Goal: Task Accomplishment & Management: Use online tool/utility

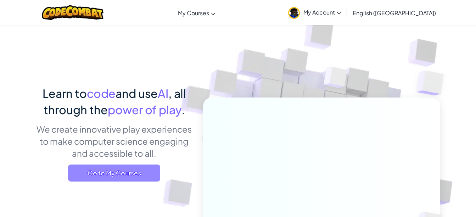
scroll to position [97, 0]
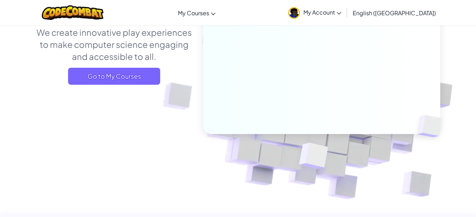
click at [100, 77] on span "Go to My Courses" at bounding box center [114, 76] width 92 height 17
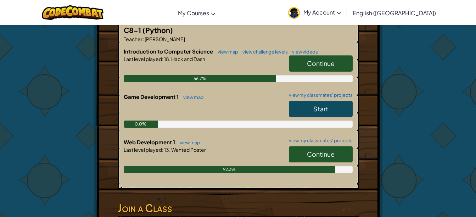
scroll to position [141, 0]
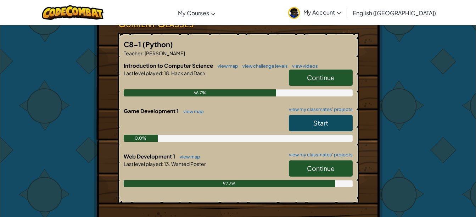
click at [338, 160] on link "Continue" at bounding box center [321, 168] width 64 height 16
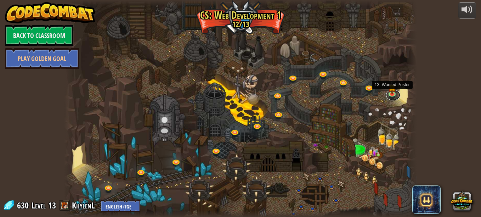
click at [393, 94] on link at bounding box center [393, 95] width 14 height 11
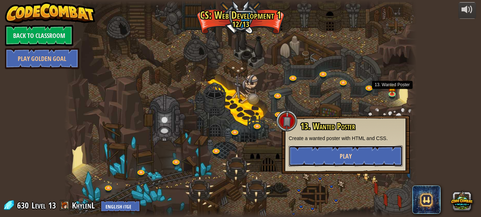
click at [370, 161] on button "Play" at bounding box center [346, 155] width 114 height 21
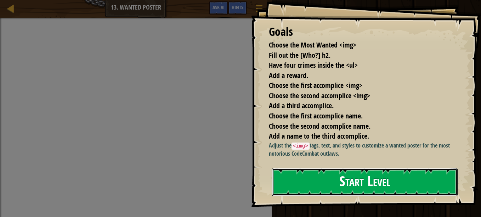
click at [340, 181] on button "Start Level" at bounding box center [365, 182] width 186 height 28
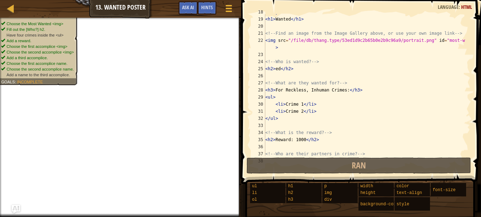
scroll to position [127, 0]
click at [278, 116] on div "</ style > < h1 > Wanted </ h1 > <!-- Find an image from the Image Gallery abov…" at bounding box center [364, 86] width 201 height 156
drag, startPoint x: 274, startPoint y: 112, endPoint x: 316, endPoint y: 111, distance: 42.9
click at [316, 111] on div "</ style > < h1 > Wanted </ h1 > <!-- Find an image from the Image Gallery abov…" at bounding box center [364, 86] width 201 height 156
click at [266, 119] on div "</ style > < h1 > Wanted </ h1 > <!-- Find an image from the Image Gallery abov…" at bounding box center [364, 86] width 201 height 156
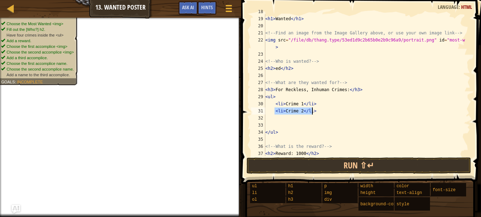
drag, startPoint x: 274, startPoint y: 112, endPoint x: 322, endPoint y: 110, distance: 48.3
click at [322, 110] on div "</ style > < h1 > Wanted </ h1 > <!-- Find an image from the Image Gallery abov…" at bounding box center [364, 86] width 201 height 156
type textarea "<li>Crime 2</li>"
click at [268, 118] on div "</ style > < h1 > Wanted </ h1 > <!-- Find an image from the Image Gallery abov…" at bounding box center [364, 86] width 201 height 156
type textarea "<li>Crime 2</li>"
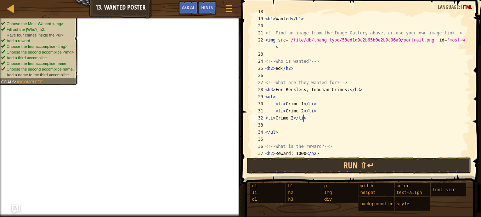
click at [270, 124] on div "</ style > < h1 > Wanted </ h1 > <!-- Find an image from the Image Gallery abov…" at bounding box center [364, 86] width 201 height 156
type textarea "<li>Crime 2</li>"
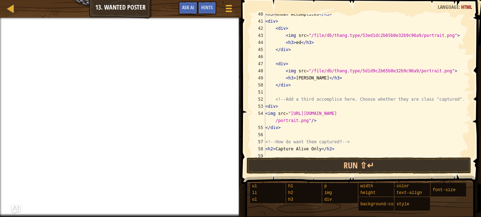
scroll to position [287, 0]
click at [229, 7] on div at bounding box center [229, 8] width 10 height 10
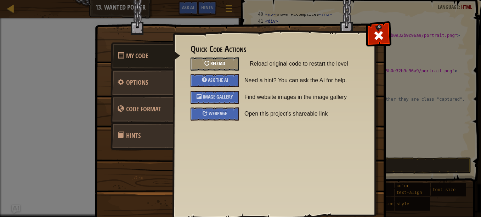
click at [211, 66] on span "Reload" at bounding box center [218, 63] width 15 height 7
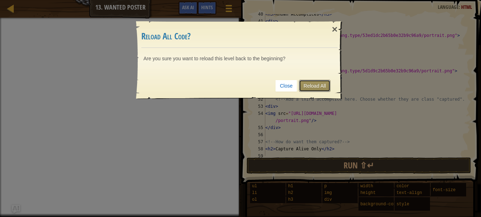
click at [309, 86] on link "Reload All" at bounding box center [315, 86] width 32 height 12
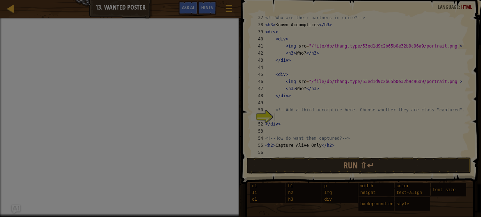
scroll to position [262, 0]
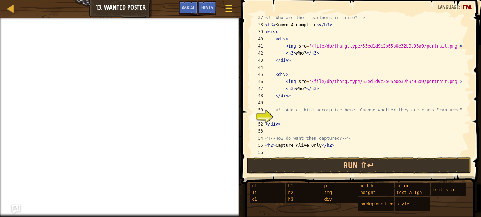
click at [230, 9] on div at bounding box center [229, 8] width 10 height 10
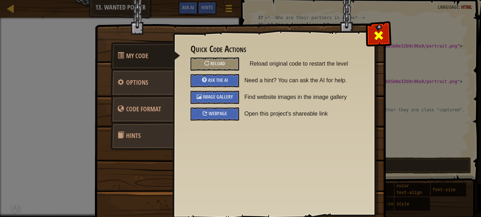
click at [381, 32] on span at bounding box center [378, 35] width 11 height 11
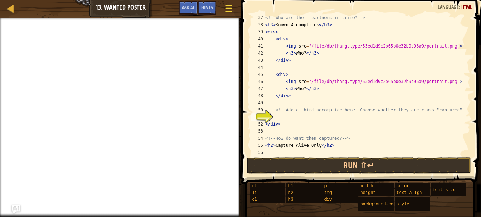
click at [226, 5] on span at bounding box center [228, 5] width 7 height 1
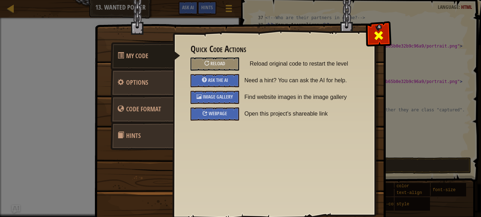
click at [373, 35] on span at bounding box center [378, 35] width 11 height 11
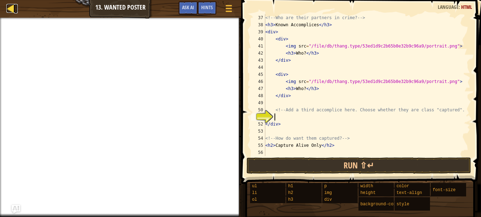
click at [10, 10] on div at bounding box center [10, 8] width 9 height 9
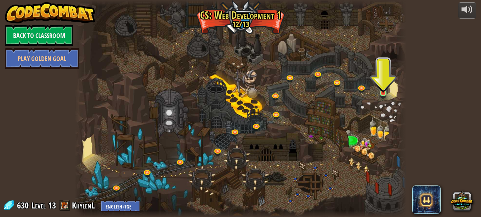
click at [381, 93] on img at bounding box center [384, 85] width 8 height 18
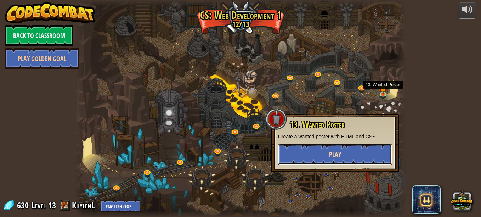
click at [369, 153] on button "Play" at bounding box center [335, 154] width 114 height 21
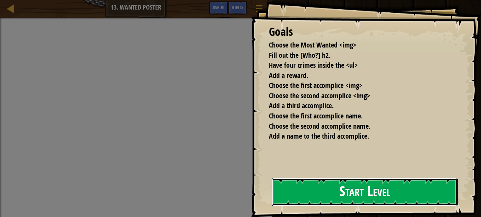
click at [376, 190] on button "Start Level" at bounding box center [365, 192] width 186 height 28
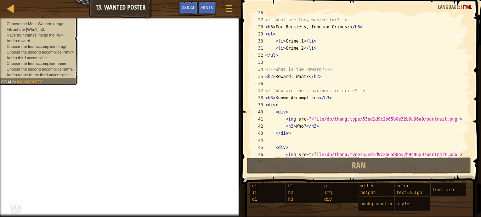
scroll to position [262, 0]
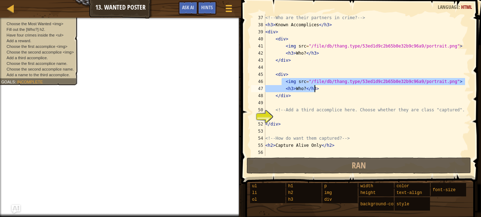
drag, startPoint x: 283, startPoint y: 80, endPoint x: 320, endPoint y: 90, distance: 38.8
click at [320, 90] on div "<!-- Who are their partners in crime? --> < h3 > Known Accomplices </ h3 > < di…" at bounding box center [364, 92] width 201 height 156
type textarea "<img src="/file/db/thang.type/53ed1d9c2b65b0e32b9c96a9/portrait.png"> <h3>Who?<…"
click at [275, 118] on div "<!-- Who are their partners in crime? --> < h3 > Known Accomplices </ h3 > < di…" at bounding box center [364, 92] width 201 height 156
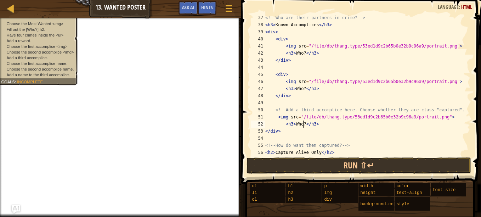
click at [303, 125] on div "<!-- Who are their partners in crime? --> < h3 > Known Accomplices </ h3 > < di…" at bounding box center [364, 92] width 201 height 156
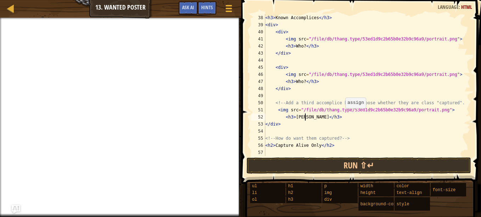
scroll to position [269, 0]
type textarea "<h3>[PERSON_NAME]</h3>"
click at [231, 12] on span at bounding box center [228, 11] width 7 height 1
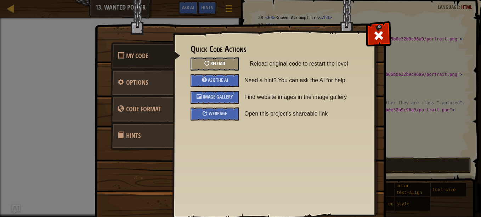
click at [221, 61] on span "Reload" at bounding box center [218, 63] width 15 height 7
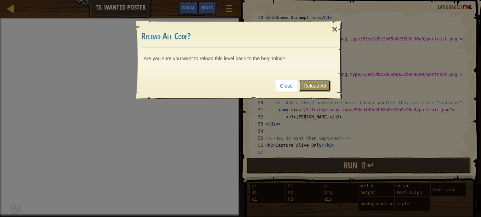
click at [321, 85] on link "Reload All" at bounding box center [315, 86] width 32 height 12
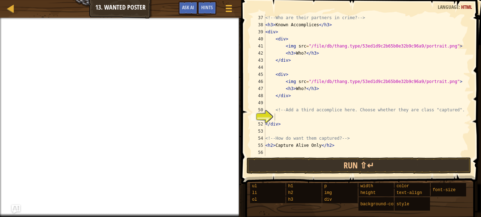
scroll to position [3, 0]
click at [232, 5] on span at bounding box center [228, 5] width 7 height 1
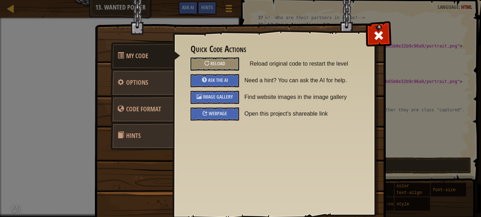
drag, startPoint x: 376, startPoint y: 24, endPoint x: 377, endPoint y: 31, distance: 6.8
click at [377, 31] on div at bounding box center [379, 34] width 22 height 22
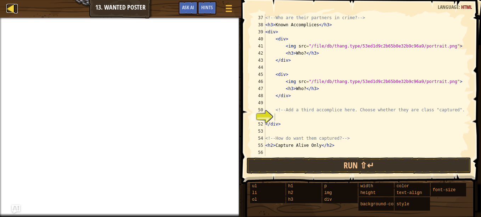
click at [10, 8] on div at bounding box center [10, 8] width 9 height 9
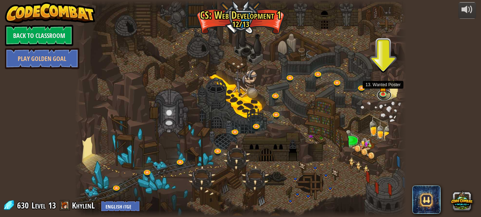
click at [386, 98] on link at bounding box center [384, 95] width 14 height 11
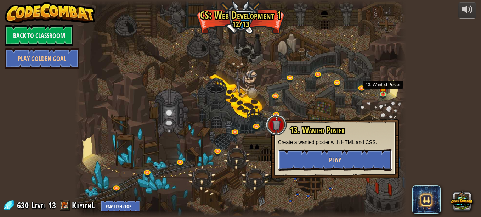
click at [320, 161] on button "Play" at bounding box center [335, 159] width 114 height 21
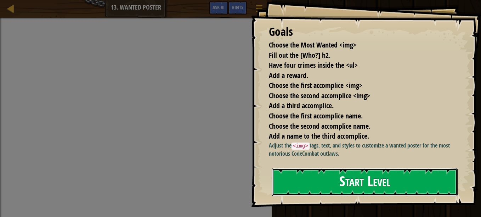
click at [340, 189] on button "Start Level" at bounding box center [365, 182] width 186 height 28
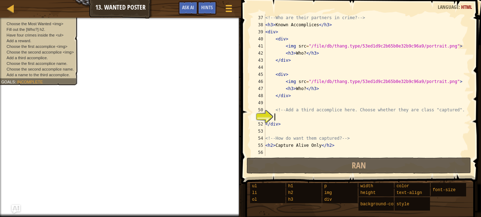
scroll to position [262, 0]
click at [316, 147] on div "<!-- Who are their partners in crime? --> < h3 > Known Accomplices </ h3 > < di…" at bounding box center [364, 85] width 201 height 156
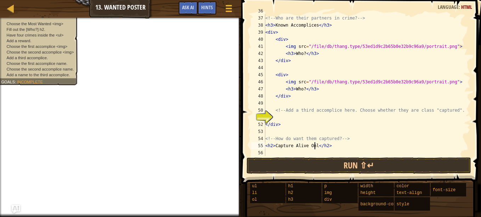
scroll to position [3, 4]
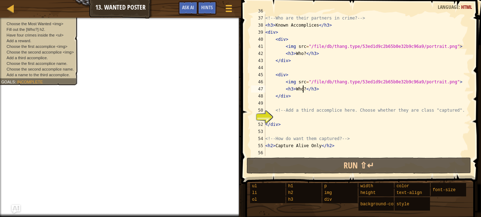
click at [302, 88] on div "<!-- Who are their partners in crime? --> < h3 > Known Accomplices </ h3 > < di…" at bounding box center [364, 85] width 201 height 156
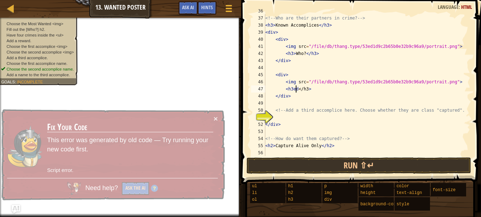
scroll to position [3, 2]
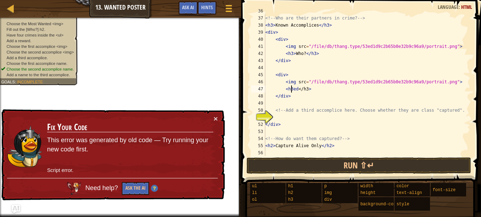
click at [291, 89] on div "<!-- Who are their partners in crime? --> < h3 > Known Accomplices </ h3 > < di…" at bounding box center [364, 85] width 201 height 156
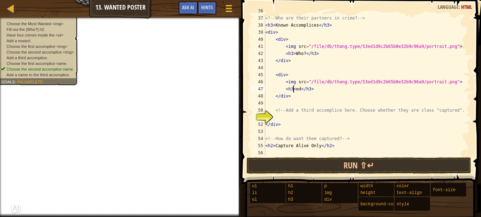
click at [303, 54] on div "<!-- Who are their partners in crime? --> < h3 > Known Accomplices </ h3 > < di…" at bounding box center [364, 85] width 201 height 156
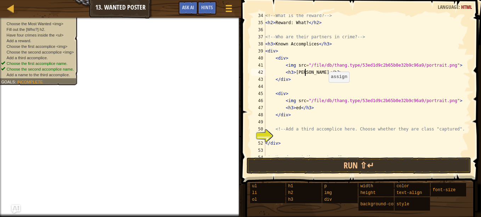
scroll to position [243, 0]
click at [316, 46] on div "<!-- What is the reward? --> < h2 > Reward: What? </ h2 > <!-- Who are their pa…" at bounding box center [364, 90] width 201 height 156
click at [315, 44] on div "<!-- What is the reward? --> < h2 > Reward: What? </ h2 > <!-- Who are their pa…" at bounding box center [364, 90] width 201 height 156
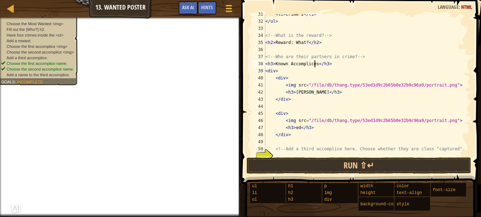
click at [305, 44] on div "< li > Crime 2 </ li > </ ul > <!-- What is the reward? --> < h2 > Reward: What…" at bounding box center [364, 89] width 201 height 156
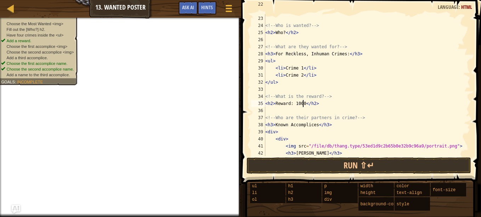
scroll to position [162, 0]
drag, startPoint x: 275, startPoint y: 74, endPoint x: 325, endPoint y: 74, distance: 50.3
click at [325, 74] on div "< img src = "/file/db/thang.type/53ed1d9c2b65b0e32b9c96a9/portrait.png" id = "m…" at bounding box center [364, 82] width 201 height 163
click at [265, 81] on div "< img src = "/file/db/thang.type/53ed1d9c2b65b0e32b9c96a9/portrait.png" id = "m…" at bounding box center [364, 82] width 201 height 163
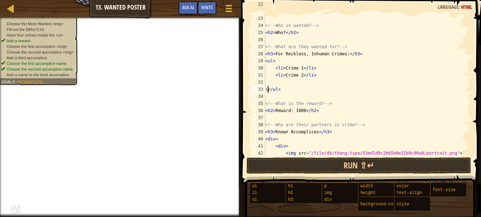
type textarea "</ul>"
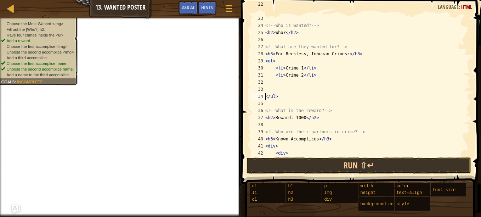
click at [269, 84] on div "< img src = "/file/db/thang.type/53ed1d9c2b65b0e32b9c96a9/portrait.png" id = "m…" at bounding box center [364, 82] width 201 height 163
type textarea "<li>Crime 2</li>"
click at [265, 88] on div "< img src = "/file/db/thang.type/53ed1d9c2b65b0e32b9c96a9/portrait.png" id = "m…" at bounding box center [364, 82] width 201 height 163
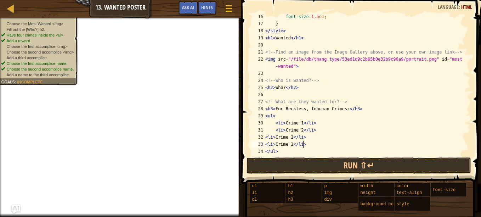
scroll to position [107, 0]
click at [285, 87] on div "font-size : 1.5 em ; } </ style > < h1 > Wanted </ h1 > <!-- Find an image from…" at bounding box center [364, 91] width 201 height 156
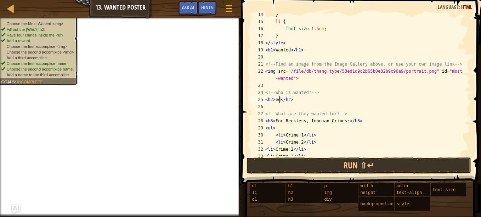
scroll to position [92, 0]
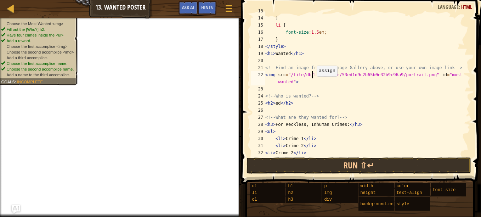
click at [313, 77] on div "font-size : 1.5 em ; } li { font-size : 1.5 em ; } </ style > < h1 > Wanted </ …" at bounding box center [364, 85] width 201 height 156
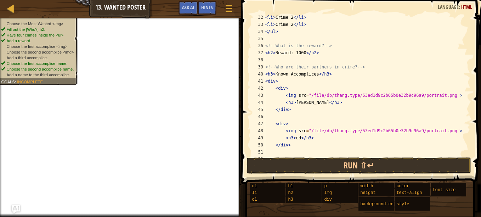
scroll to position [228, 0]
click at [366, 96] on div "< li > Crime 2 </ li > < li > Crime 2 </ li > </ ul > <!-- What is the reward? …" at bounding box center [364, 91] width 201 height 156
click at [370, 134] on div "< li > Crime 2 </ li > < li > Crime 2 </ li > </ ul > <!-- What is the reward? …" at bounding box center [364, 91] width 201 height 156
click at [369, 129] on div "< li > Crime 2 </ li > < li > Crime 2 </ li > </ ul > <!-- What is the reward? …" at bounding box center [364, 91] width 201 height 156
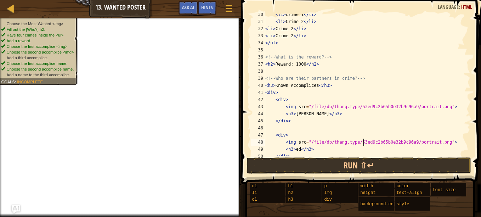
scroll to position [217, 0]
click at [360, 141] on div "< li > Crime 1 </ li > < li > Crime 2 </ li > < li > Crime 2 </ li > < li > Cri…" at bounding box center [364, 89] width 201 height 156
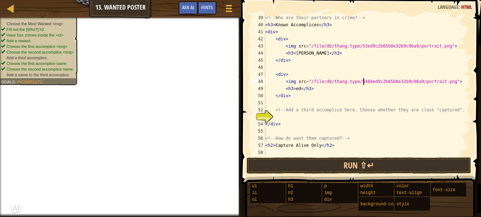
scroll to position [276, 0]
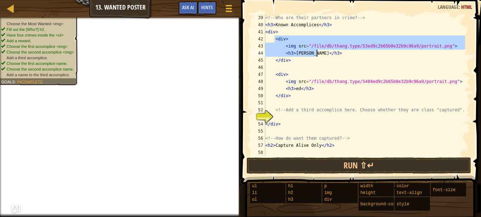
drag, startPoint x: 274, startPoint y: 37, endPoint x: 321, endPoint y: 53, distance: 50.1
click at [321, 53] on div "<!-- Who are their partners in crime? --> < h3 > Known Accomplices </ h3 > < di…" at bounding box center [364, 92] width 201 height 156
type textarea "<img src="/file/db/thang.type/53ed9c2b65b0e32b9c96a9/portrait.png"> <h3>[PERSON…"
click at [278, 117] on div "<!-- Who are their partners in crime? --> < h3 > Known Accomplices </ h3 > < di…" at bounding box center [364, 92] width 201 height 156
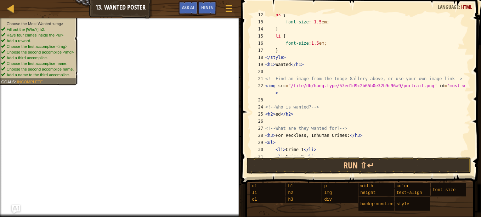
scroll to position [71, 0]
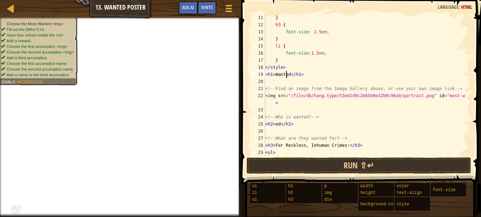
click at [286, 75] on div "} h3 { font-size : 1.5 em ; } li { font-size : 1.5 em ; } </ style > < h1 > Wan…" at bounding box center [364, 92] width 201 height 156
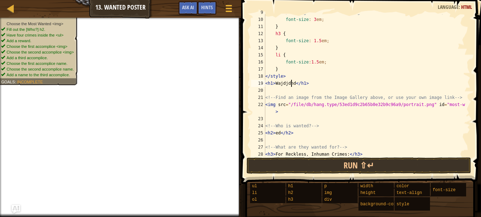
scroll to position [62, 0]
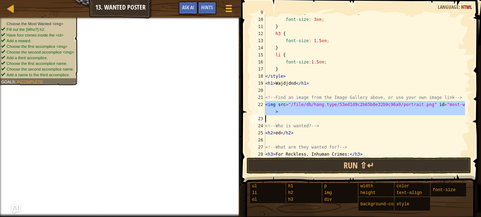
drag, startPoint x: 265, startPoint y: 105, endPoint x: 415, endPoint y: 111, distance: 150.4
click at [415, 111] on div "<h1>Wajdjdnd</h1> 9 10 11 12 13 14 15 16 17 18 19 20 21 22 23 24 25 26 27 28 29…" at bounding box center [360, 85] width 221 height 142
type textarea "<img src="/file/db/hang.type/53ed1d9c2b65b0e32b9c96a9/portrait.png" id="most-wa…"
drag, startPoint x: 415, startPoint y: 111, endPoint x: 377, endPoint y: 138, distance: 46.7
click at [377, 138] on div "/* Change the number to change the size of the header text. */ font-size : 3 em…" at bounding box center [364, 87] width 201 height 156
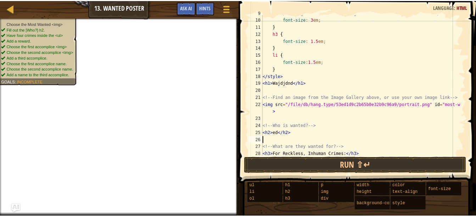
scroll to position [3, 0]
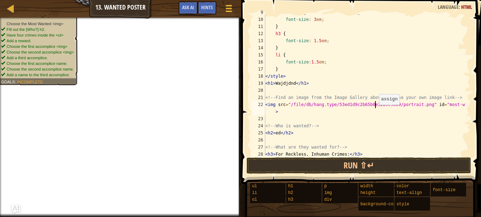
click at [376, 106] on div "/* Change the number to change the size of the header text. */ font-size : 3 em…" at bounding box center [364, 87] width 201 height 156
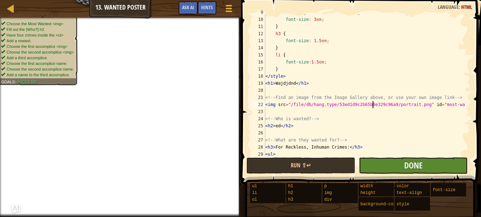
type textarea "<img src="/file/db/hang.type/53ed1d9c2b65b0e329c96a9/portrait.png" id="most-wan…"
click at [427, 163] on button "Done" at bounding box center [413, 165] width 109 height 16
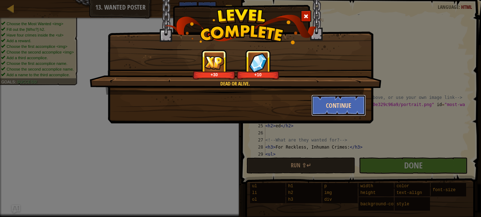
click at [342, 104] on button "Continue" at bounding box center [339, 105] width 55 height 21
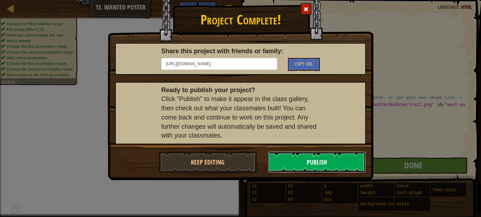
drag, startPoint x: 314, startPoint y: 158, endPoint x: 308, endPoint y: 154, distance: 6.7
click at [308, 154] on button "Publish" at bounding box center [317, 161] width 99 height 21
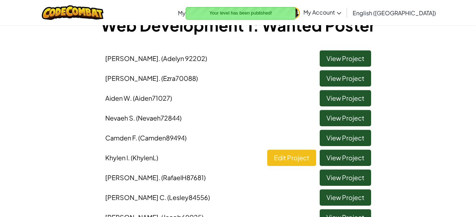
scroll to position [52, 0]
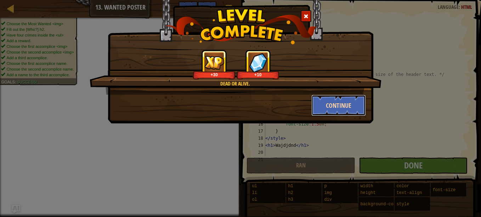
click at [348, 100] on button "Continue" at bounding box center [339, 105] width 55 height 21
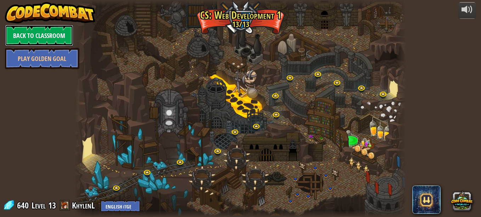
click at [40, 31] on link "Back to Classroom" at bounding box center [39, 35] width 68 height 21
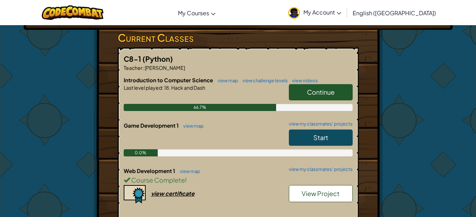
scroll to position [127, 0]
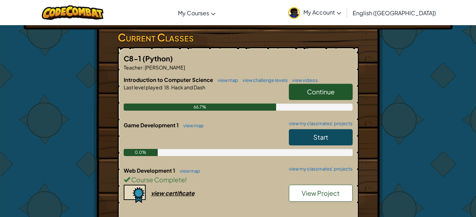
click at [327, 88] on link "Continue" at bounding box center [321, 92] width 64 height 16
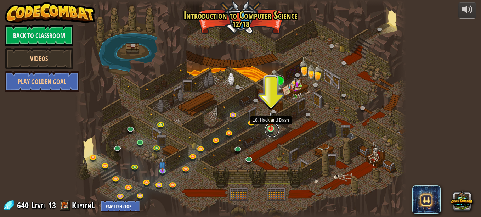
click at [271, 130] on link at bounding box center [272, 130] width 14 height 14
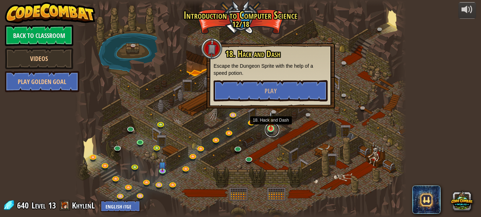
click at [271, 130] on link at bounding box center [272, 130] width 14 height 14
click at [320, 144] on div at bounding box center [241, 108] width 332 height 217
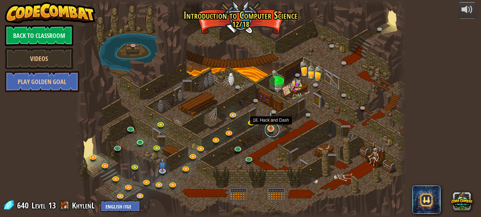
click at [270, 129] on link at bounding box center [272, 130] width 14 height 14
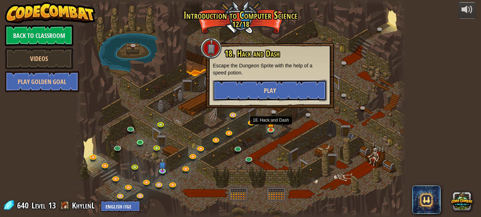
click at [280, 86] on button "Play" at bounding box center [270, 90] width 114 height 21
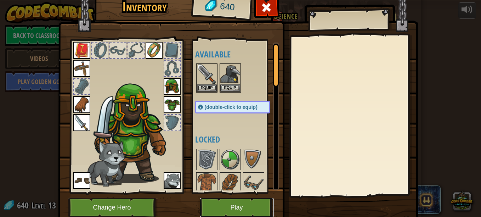
click at [229, 206] on button "Play" at bounding box center [237, 207] width 74 height 19
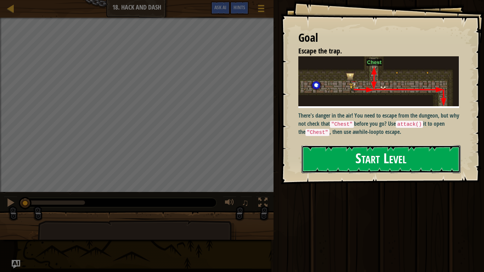
click at [444, 146] on button "Start Level" at bounding box center [381, 159] width 159 height 28
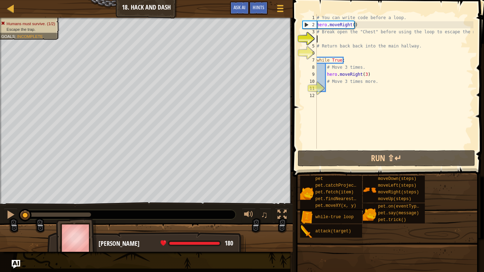
type textarea "h"
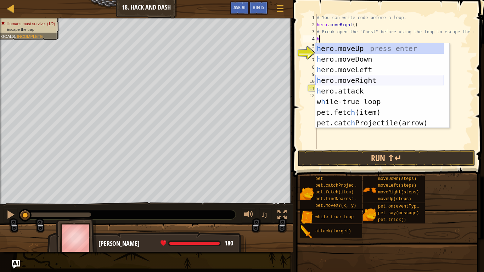
click at [348, 82] on div "h ero.moveUp press enter h ero.moveDown press enter h ero.moveLeft press enter …" at bounding box center [379, 96] width 129 height 106
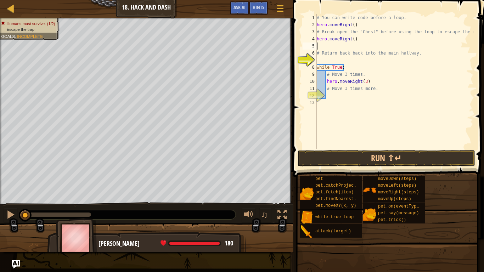
click at [361, 44] on div "# You can write code before a loop. hero . moveRight ( ) # Break open the "Ches…" at bounding box center [394, 88] width 158 height 149
click at [359, 40] on div "# You can write code before a loop. hero . moveRight ( ) # Break open the "Ches…" at bounding box center [394, 88] width 158 height 149
type textarea "h"
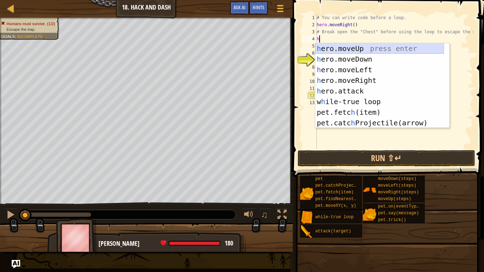
click at [363, 50] on div "h ero.moveUp press enter h ero.moveDown press enter h ero.moveLeft press enter …" at bounding box center [379, 96] width 129 height 106
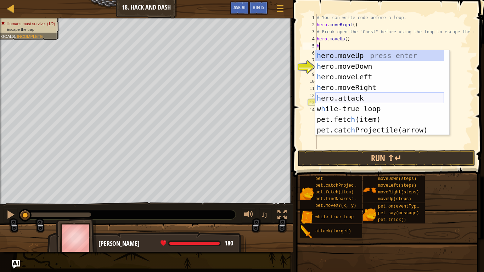
click at [351, 98] on div "h ero.moveUp press enter h ero.moveDown press enter h ero.moveLeft press enter …" at bounding box center [379, 103] width 129 height 106
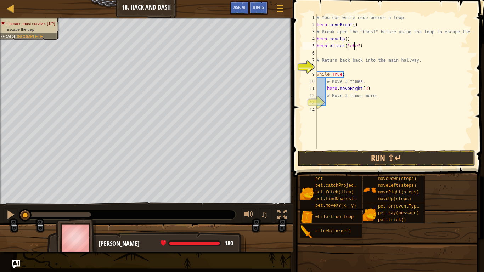
scroll to position [3, 3]
click at [378, 151] on button "Run ⇧↵" at bounding box center [387, 158] width 178 height 16
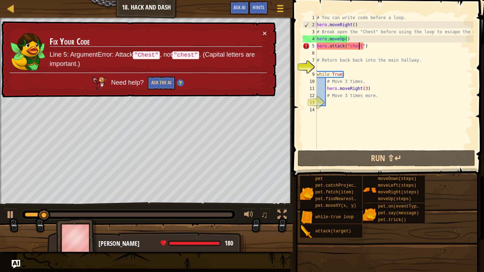
click at [267, 32] on div "× Fix Your Code Line 5: ArgumentError: Attack "Chest" , not "chest" . (Capital …" at bounding box center [138, 59] width 276 height 77
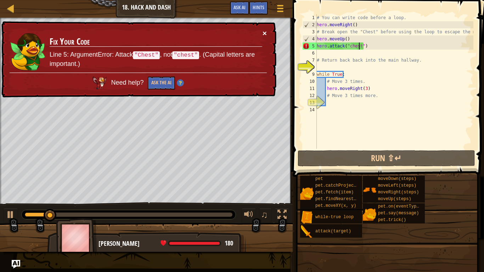
click at [267, 32] on div "× Fix Your Code Line 5: ArgumentError: Attack "Chest" , not "chest" . (Capital …" at bounding box center [138, 59] width 276 height 77
click at [264, 31] on button "×" at bounding box center [265, 32] width 4 height 7
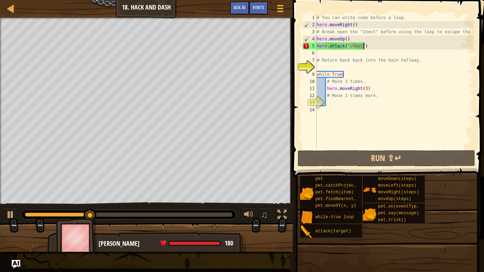
click at [376, 49] on div "# You can write code before a loop. hero . moveRight ( ) # Break open the "Ches…" at bounding box center [394, 88] width 158 height 149
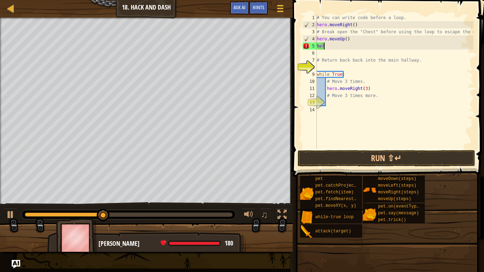
scroll to position [3, 0]
type textarea "h"
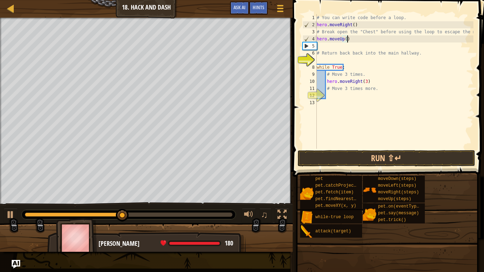
click at [352, 66] on div "# You can write code before a loop. hero . moveRight ( ) # Break open the "Ches…" at bounding box center [394, 88] width 158 height 149
type textarea "while True:"
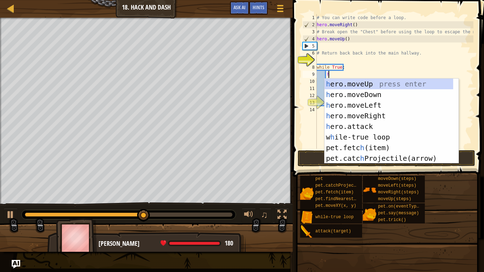
scroll to position [3, 0]
click at [353, 131] on div "h ero.moveUp press enter h ero.moveDown press enter h ero.moveLeft press enter …" at bounding box center [389, 132] width 129 height 106
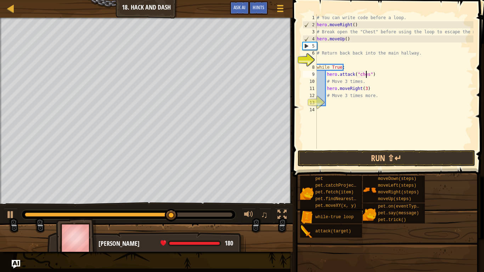
scroll to position [3, 4]
click at [372, 155] on button "Run ⇧↵" at bounding box center [387, 158] width 178 height 16
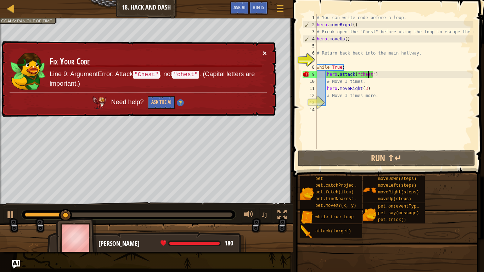
click at [264, 51] on button "×" at bounding box center [265, 52] width 4 height 7
click at [358, 73] on div "# You can write code before a loop. hero . moveRight ( ) # Break open the "Ches…" at bounding box center [394, 88] width 158 height 149
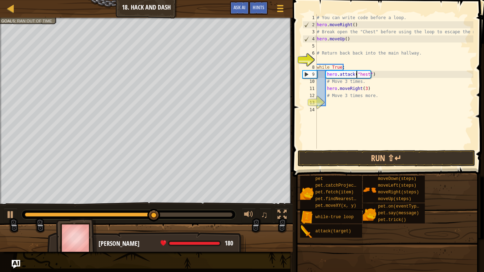
scroll to position [3, 3]
click at [368, 158] on button "Run ⇧↵" at bounding box center [387, 158] width 178 height 16
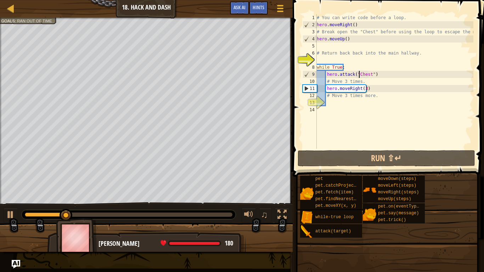
click at [374, 90] on div "# You can write code before a loop. hero . moveRight ( ) # Break open the "Ches…" at bounding box center [394, 88] width 158 height 149
click at [379, 80] on div "# You can write code before a loop. hero . moveRight ( ) # Break open the "Ches…" at bounding box center [394, 88] width 158 height 149
type textarea "# Move 3 times."
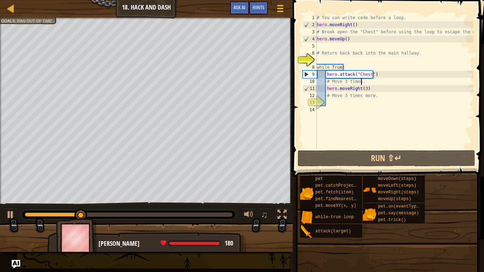
click at [379, 80] on div "# You can write code before a loop. hero . moveRight ( ) # Break open the "Ches…" at bounding box center [394, 88] width 158 height 149
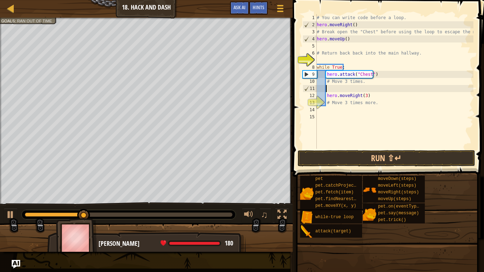
scroll to position [3, 0]
type textarea "h"
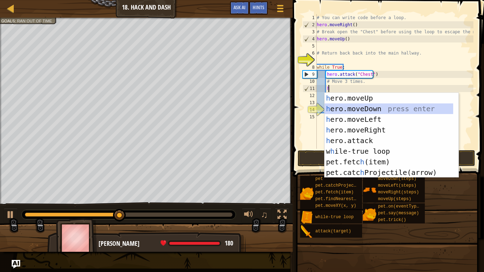
click at [364, 110] on div "h ero.moveUp press enter h ero.moveDown press enter h ero.moveLeft press enter …" at bounding box center [389, 146] width 129 height 106
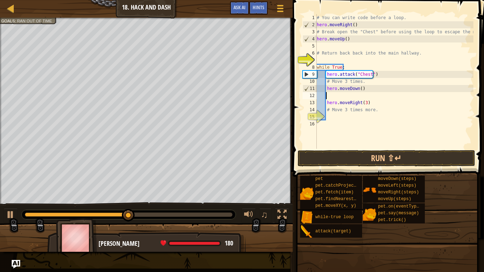
scroll to position [3, 0]
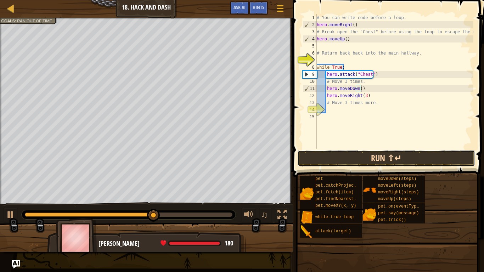
click at [346, 161] on button "Run ⇧↵" at bounding box center [387, 158] width 178 height 16
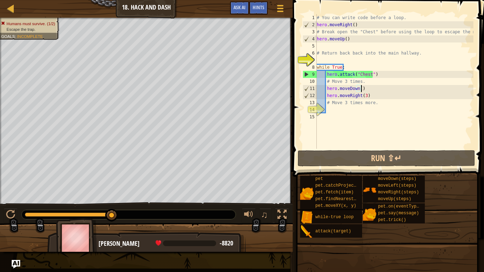
click at [373, 76] on div "# You can write code before a loop. hero . moveRight ( ) # Break open the "Ches…" at bounding box center [394, 88] width 158 height 149
click at [371, 75] on div "# You can write code before a loop. hero . moveRight ( ) # Break open the "Ches…" at bounding box center [394, 88] width 158 height 149
click at [377, 74] on div "# You can write code before a loop. hero . moveRight ( ) # Break open the "Ches…" at bounding box center [394, 81] width 158 height 135
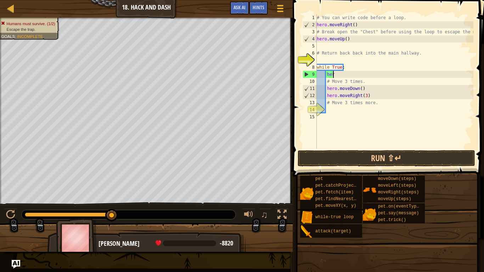
type textarea "h"
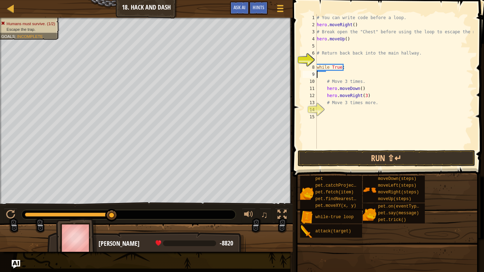
type textarea "while True:"
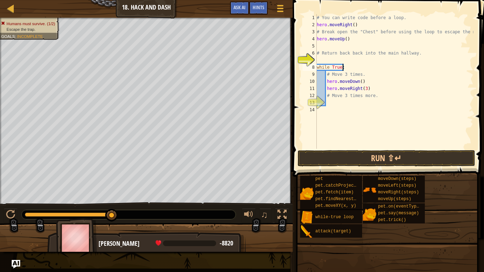
click at [337, 58] on div "# You can write code before a loop. hero . moveRight ( ) # Break open the "Ches…" at bounding box center [394, 88] width 158 height 149
type textarea "w"
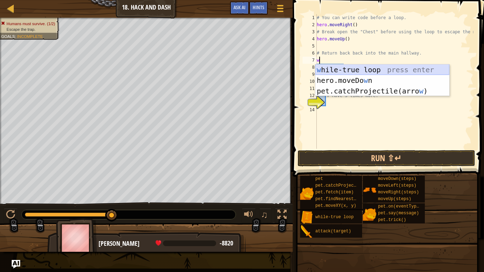
click at [347, 70] on div "w [PERSON_NAME]-true loop press enter hero.moveDo w n press enter pet.catchProj…" at bounding box center [382, 91] width 134 height 53
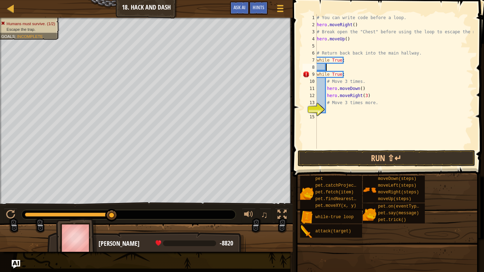
type textarea "g"
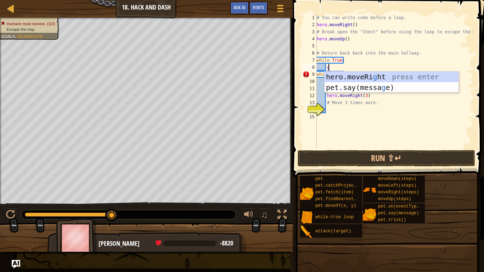
scroll to position [3, 0]
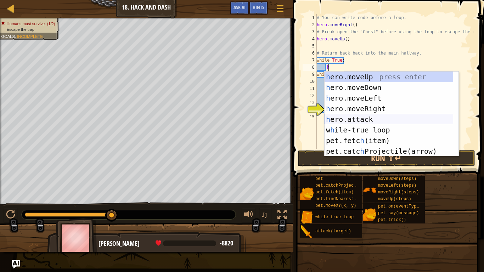
click at [357, 122] on div "h ero.moveUp press enter h ero.moveDown press enter h ero.moveLeft press enter …" at bounding box center [392, 125] width 134 height 106
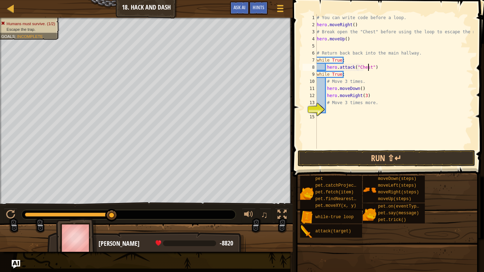
scroll to position [3, 4]
click at [365, 161] on button "Run ⇧↵" at bounding box center [387, 158] width 178 height 16
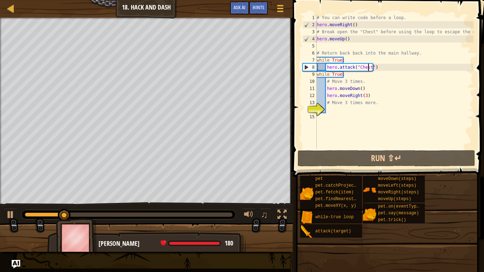
click at [382, 85] on div "# You can write code before a loop. hero . moveRight ( ) # Break open the "Ches…" at bounding box center [394, 88] width 158 height 149
click at [379, 80] on div "# You can write code before a loop. hero . moveRight ( ) # Break open the "Ches…" at bounding box center [394, 88] width 158 height 149
click at [377, 85] on div "# You can write code before a loop. hero . moveRight ( ) # Break open the "Ches…" at bounding box center [394, 88] width 158 height 149
click at [377, 71] on div "# You can write code before a loop. hero . moveRight ( ) # Break open the "Ches…" at bounding box center [394, 88] width 158 height 149
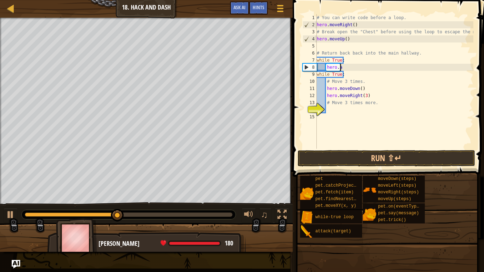
type textarea "h"
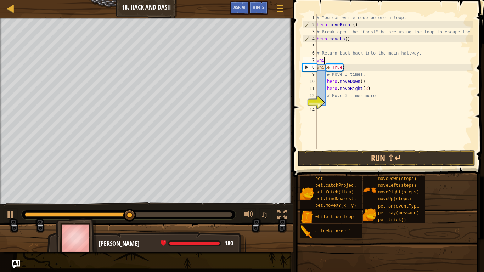
type textarea "w"
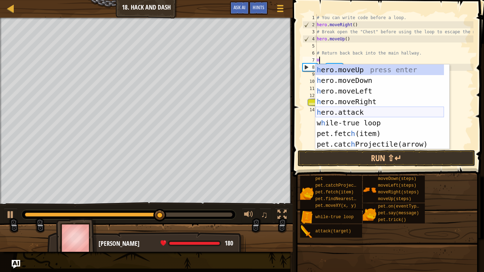
click at [351, 114] on div "h ero.moveUp press enter h ero.moveDown press enter h ero.moveLeft press enter …" at bounding box center [379, 118] width 129 height 106
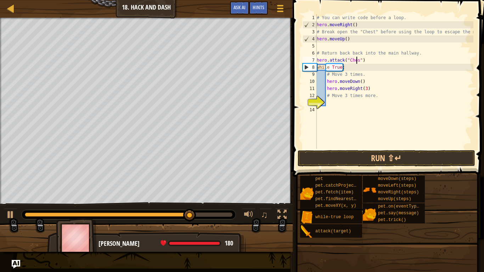
scroll to position [3, 3]
drag, startPoint x: 347, startPoint y: 60, endPoint x: 358, endPoint y: 60, distance: 10.6
click at [358, 60] on div "# You can write code before a loop. hero . moveRight ( ) # Break open the "Ches…" at bounding box center [394, 88] width 158 height 149
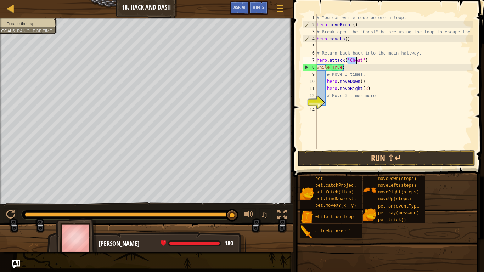
click at [359, 63] on div "# You can write code before a loop. hero . moveRight ( ) # Break open the "Ches…" at bounding box center [394, 88] width 158 height 149
click at [355, 60] on div "# You can write code before a loop. hero . moveRight ( ) # Break open the "Ches…" at bounding box center [394, 88] width 158 height 149
drag, startPoint x: 358, startPoint y: 60, endPoint x: 352, endPoint y: 60, distance: 6.0
click at [352, 60] on div "# You can write code before a loop. hero . moveRight ( ) # Break open the "Ches…" at bounding box center [394, 88] width 158 height 149
drag, startPoint x: 358, startPoint y: 58, endPoint x: 348, endPoint y: 57, distance: 10.4
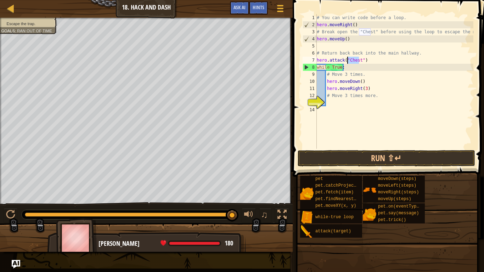
click at [348, 57] on div "# You can write code before a loop. hero . moveRight ( ) # Break open the "Ches…" at bounding box center [394, 88] width 158 height 149
click at [371, 64] on div "# You can write code before a loop. hero . moveRight ( ) # Break open the "Ches…" at bounding box center [394, 88] width 158 height 149
click at [357, 162] on button "Run ⇧↵" at bounding box center [387, 158] width 178 height 16
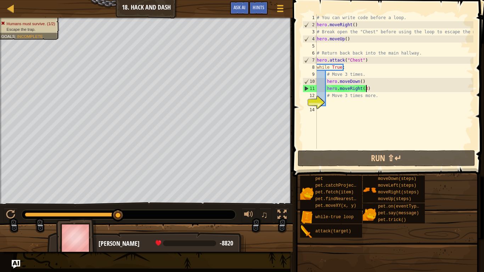
click at [372, 90] on div "# You can write code before a loop. hero . moveRight ( ) # Break open the "Ches…" at bounding box center [394, 88] width 158 height 149
type textarea "hero.moveRight(3)"
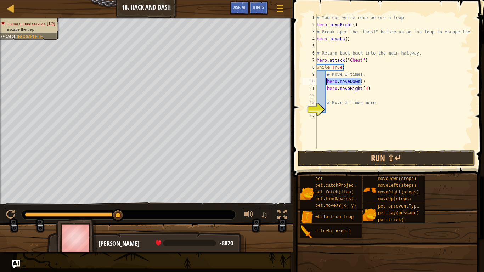
drag, startPoint x: 361, startPoint y: 81, endPoint x: 326, endPoint y: 81, distance: 35.1
click at [326, 81] on div "# You can write code before a loop. hero . moveRight ( ) # Break open the "Ches…" at bounding box center [394, 88] width 158 height 149
type textarea "hero.moveDown()"
click at [367, 63] on div "# You can write code before a loop. hero . moveRight ( ) # Break open the "Ches…" at bounding box center [394, 88] width 158 height 149
type textarea "hero.attack("Chest")"
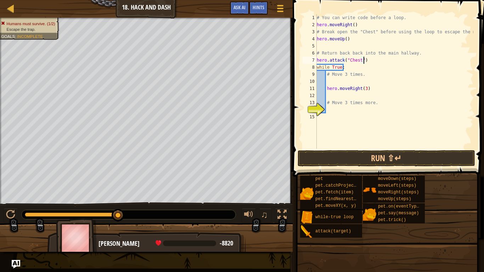
scroll to position [3, 0]
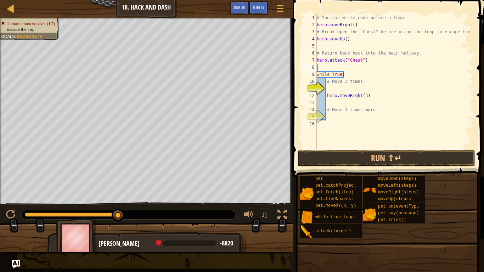
paste textarea "hero.moveDown()"
type textarea "hero.moveDown()"
click at [343, 90] on div "# You can write code before a loop. hero . moveRight ( ) # Break open the "Ches…" at bounding box center [394, 88] width 158 height 149
paste textarea "hero.moveDown()"
click at [360, 90] on div "# You can write code before a loop. hero . moveRight ( ) # Break open the "Ches…" at bounding box center [394, 88] width 158 height 149
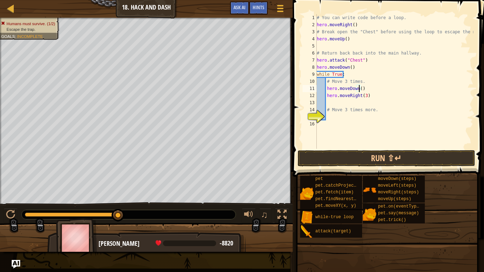
scroll to position [3, 4]
type textarea "hero.moveDown(3)"
click at [382, 159] on button "Run ⇧↵" at bounding box center [387, 158] width 178 height 16
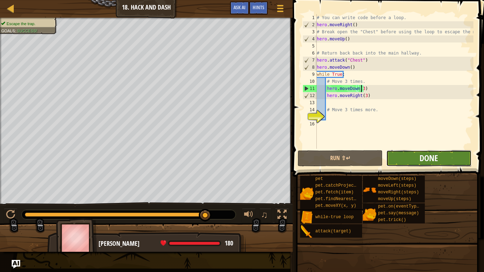
click at [427, 163] on span "Done" at bounding box center [429, 157] width 18 height 11
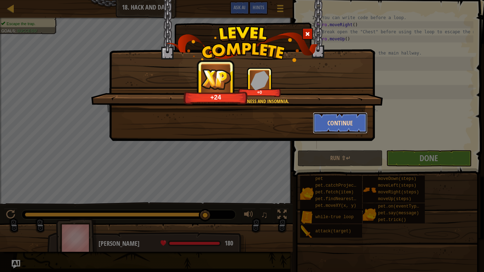
click at [329, 127] on button "Continue" at bounding box center [340, 122] width 55 height 21
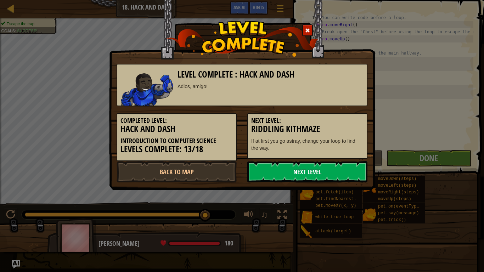
click at [307, 177] on link "Next Level" at bounding box center [307, 171] width 120 height 21
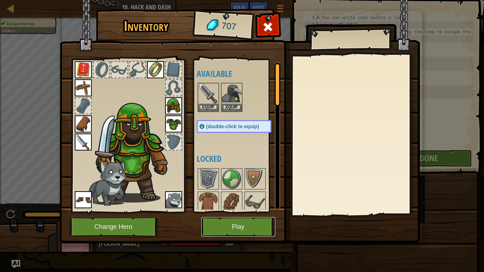
click at [247, 217] on button "Play" at bounding box center [238, 226] width 74 height 19
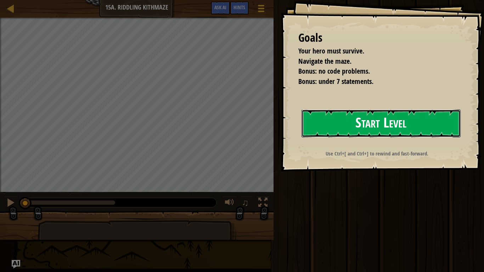
click at [327, 123] on button "Start Level" at bounding box center [381, 124] width 159 height 28
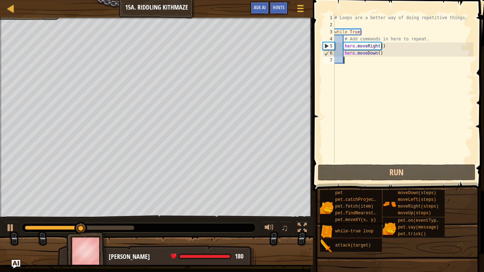
click at [383, 54] on div "# Loops are a better way of doing repetitive things. while True : # Add command…" at bounding box center [403, 95] width 140 height 163
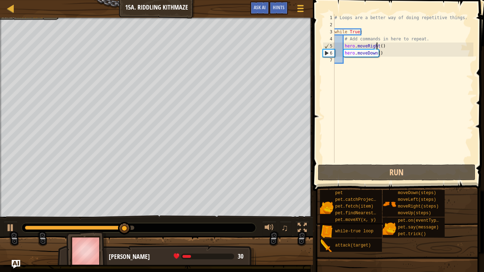
click at [378, 46] on div "# Loops are a better way of doing repetitive things. while True : # Add command…" at bounding box center [403, 95] width 140 height 163
click at [379, 44] on div "# Loops are a better way of doing repetitive things. while True : # Add command…" at bounding box center [403, 95] width 140 height 163
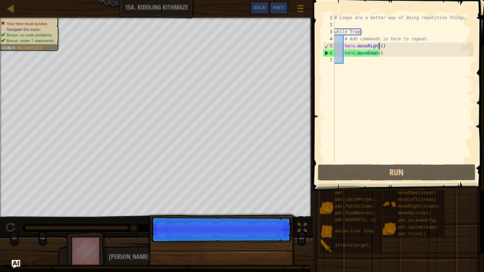
type textarea "hero.moveRight(2)"
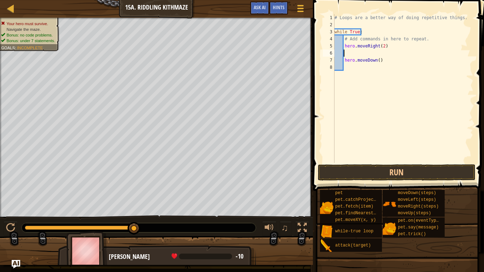
scroll to position [3, 0]
click at [344, 61] on div "# Loops are a better way of doing repetitive things. while True : # Add command…" at bounding box center [403, 95] width 140 height 163
type textarea "hero.moveRight(2)hero.moveDown()"
click at [344, 61] on div "# Loops are a better way of doing repetitive things. while True : # Add command…" at bounding box center [403, 95] width 140 height 163
click at [383, 46] on div "# Loops are a better way of doing repetitive things. while True : # Add command…" at bounding box center [403, 95] width 140 height 163
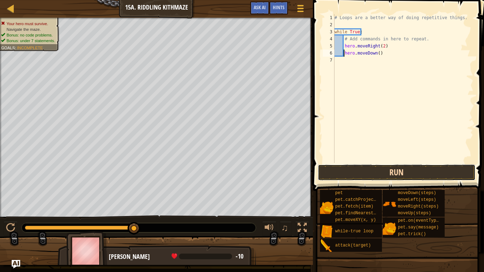
click at [388, 169] on button "Run" at bounding box center [397, 172] width 158 height 16
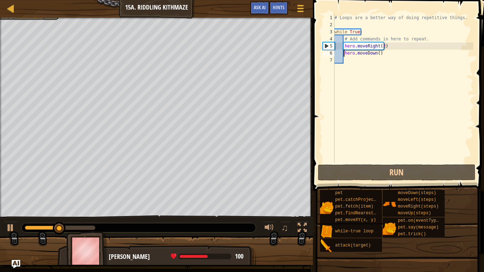
click at [381, 46] on div "# Loops are a better way of doing repetitive things. while True : # Add command…" at bounding box center [403, 95] width 140 height 163
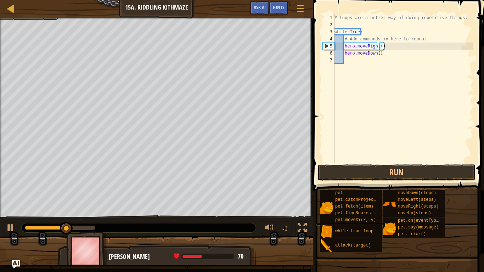
type textarea "hero.moveRight(1)"
click at [348, 61] on div "# Loops are a better way of doing repetitive things. while True : # Add command…" at bounding box center [403, 95] width 140 height 163
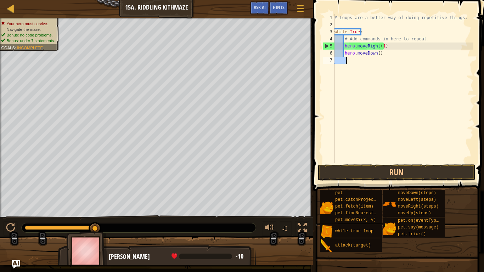
type textarea "h"
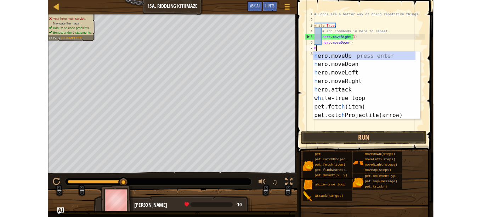
scroll to position [3, 0]
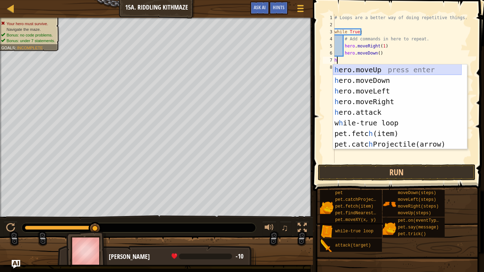
click at [359, 69] on div "h ero.moveUp press enter h ero.moveDown press enter h ero.moveLeft press enter …" at bounding box center [397, 118] width 129 height 106
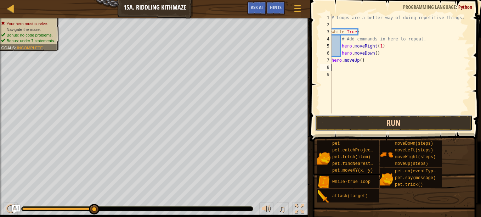
click at [341, 120] on button "Run" at bounding box center [394, 123] width 158 height 16
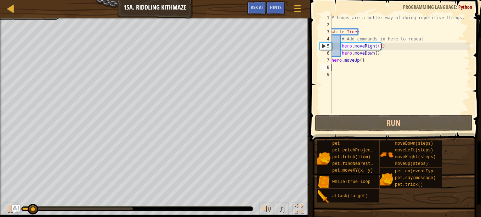
click at [360, 59] on div "# Loops are a better way of doing repetitive things. while True : # Add command…" at bounding box center [400, 70] width 140 height 113
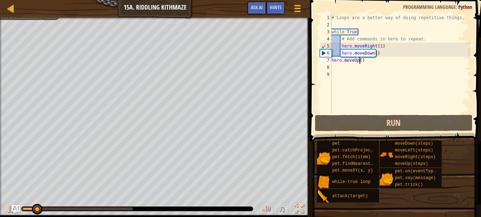
click at [360, 58] on div "# Loops are a better way of doing repetitive things. while True : # Add command…" at bounding box center [400, 70] width 140 height 113
click at [362, 60] on div "# Loops are a better way of doing repetitive things. while True : # Add command…" at bounding box center [400, 70] width 140 height 113
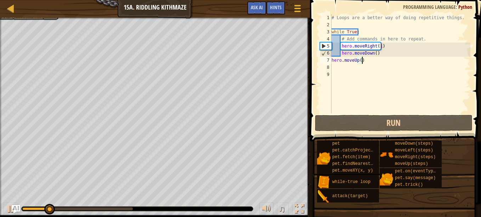
click at [377, 46] on div "# Loops are a better way of doing repetitive things. while True : # Add command…" at bounding box center [400, 70] width 140 height 113
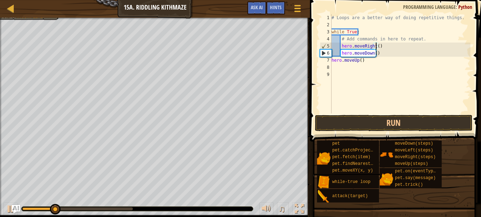
scroll to position [3, 4]
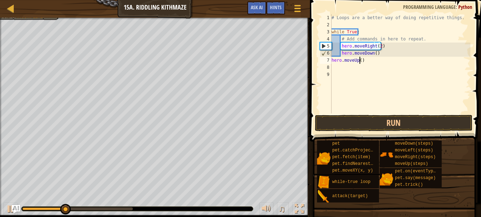
click at [360, 60] on div "# Loops are a better way of doing repetitive things. while True : # Add command…" at bounding box center [400, 70] width 140 height 113
click at [363, 60] on div "# Loops are a better way of doing repetitive things. while True : # Add command…" at bounding box center [400, 70] width 140 height 113
type textarea "h"
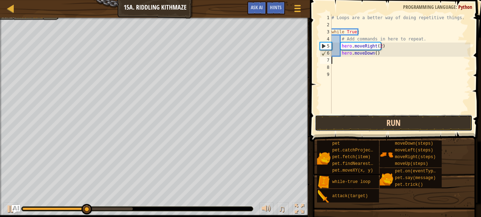
click at [371, 125] on button "Run" at bounding box center [394, 123] width 158 height 16
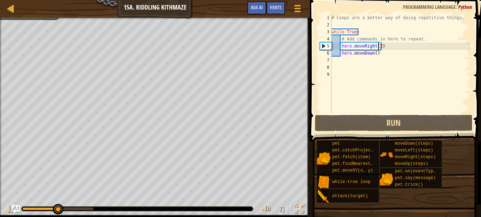
click at [379, 46] on div "# Loops are a better way of doing repetitive things. while True : # Add command…" at bounding box center [400, 70] width 140 height 113
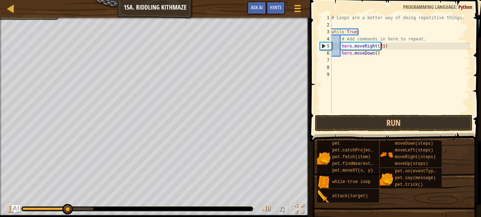
scroll to position [3, 4]
type textarea "hero.moveRight(1)"
click at [342, 57] on div "# Loops are a better way of doing repetitive things. while True : # Add command…" at bounding box center [400, 70] width 140 height 113
click at [340, 53] on div "# Loops are a better way of doing repetitive things. while True : # Add command…" at bounding box center [400, 70] width 140 height 113
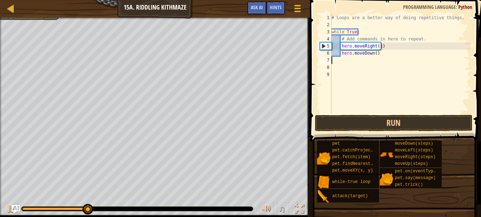
type textarea "hero.moveDown()"
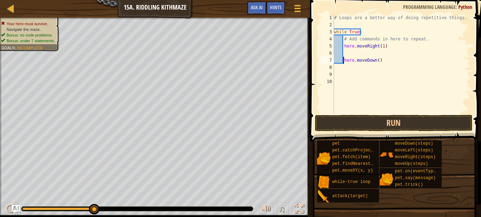
click at [346, 54] on div "# Loops are a better way of doing repetitive things. while True : # Add command…" at bounding box center [402, 70] width 138 height 113
type textarea "h"
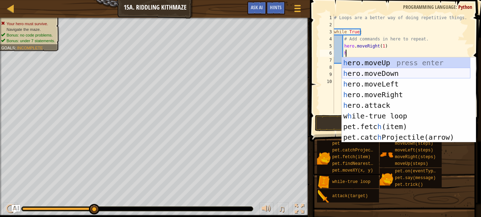
click at [380, 74] on div "h ero.moveUp press enter h ero.moveDown press enter h ero.moveLeft press enter …" at bounding box center [406, 110] width 129 height 106
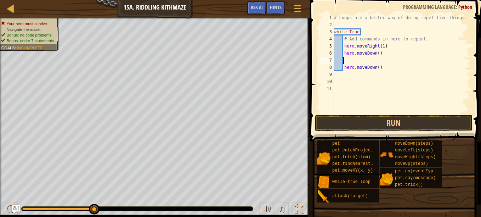
click at [381, 67] on div "# Loops are a better way of doing repetitive things. while True : # Add command…" at bounding box center [402, 70] width 138 height 113
type textarea "h"
click at [349, 59] on div "# Loops are a better way of doing repetitive things. while True : # Add command…" at bounding box center [402, 70] width 138 height 113
type textarea "h"
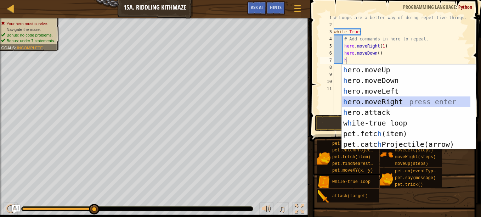
click at [384, 101] on div "h ero.moveUp press enter h ero.moveDown press enter h ero.moveLeft press enter …" at bounding box center [406, 118] width 129 height 106
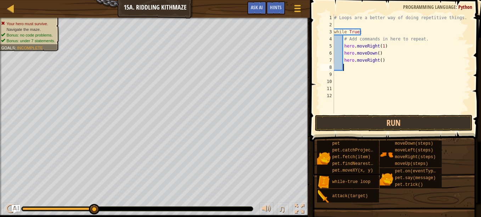
click at [379, 61] on div "# Loops are a better way of doing repetitive things. while True : # Add command…" at bounding box center [402, 70] width 138 height 113
type textarea "hero.moveRight(2)"
click at [347, 66] on div "# Loops are a better way of doing repetitive things. while True : # Add command…" at bounding box center [402, 70] width 138 height 113
type textarea "h"
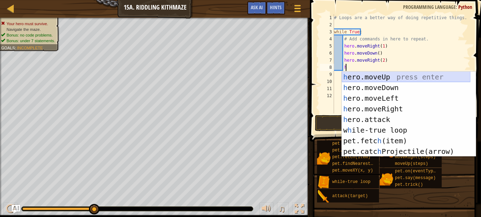
click at [369, 75] on div "h ero.moveUp press enter h ero.moveDown press enter h ero.moveLeft press enter …" at bounding box center [406, 125] width 129 height 106
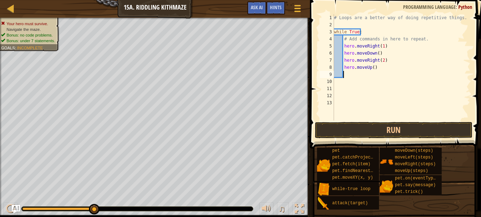
click at [371, 68] on div "# Loops are a better way of doing repetitive things. while True : # Add command…" at bounding box center [402, 74] width 138 height 121
type textarea "hero.moveUp(1)"
click at [391, 128] on button "Run" at bounding box center [394, 130] width 158 height 16
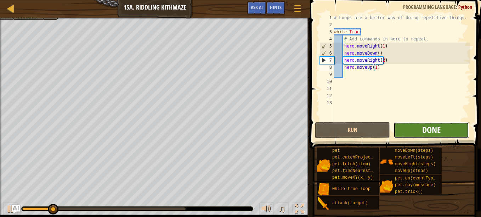
click at [437, 132] on span "Done" at bounding box center [431, 129] width 18 height 11
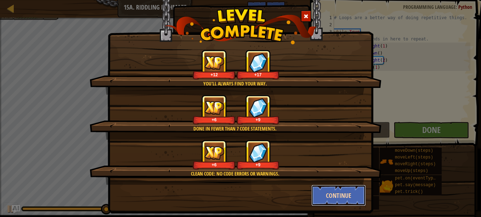
click at [337, 193] on button "Continue" at bounding box center [339, 195] width 55 height 21
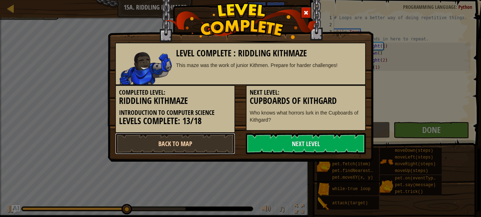
click at [211, 140] on link "Back to Map" at bounding box center [175, 143] width 120 height 21
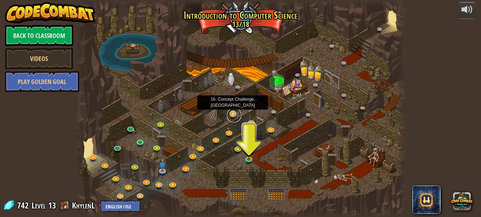
click at [232, 113] on link at bounding box center [234, 115] width 14 height 14
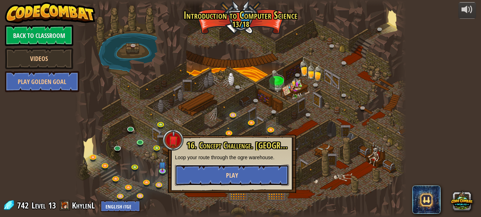
click at [223, 169] on button "Play" at bounding box center [232, 174] width 114 height 21
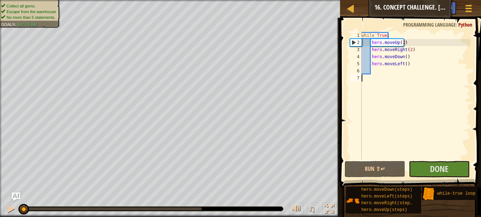
click at [446, 177] on span at bounding box center [411, 92] width 147 height 191
click at [440, 173] on span "Done" at bounding box center [439, 168] width 18 height 11
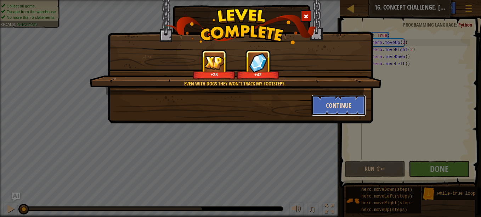
click at [352, 105] on button "Continue" at bounding box center [339, 105] width 55 height 21
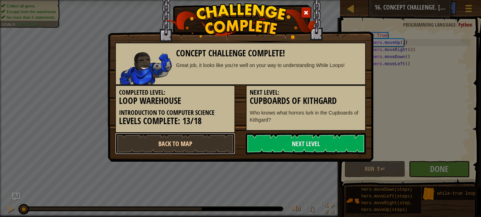
click at [211, 138] on link "Back to Map" at bounding box center [175, 143] width 120 height 21
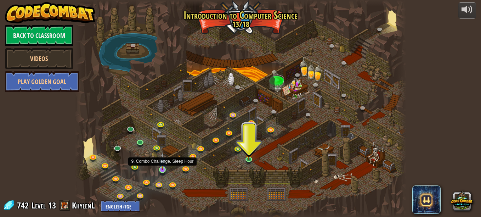
click at [161, 169] on img at bounding box center [163, 161] width 8 height 18
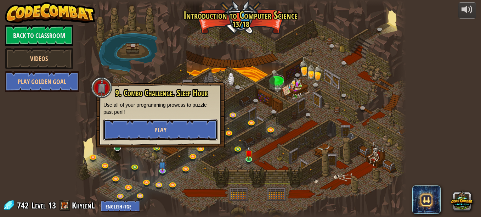
click at [154, 124] on button "Play" at bounding box center [160, 129] width 114 height 21
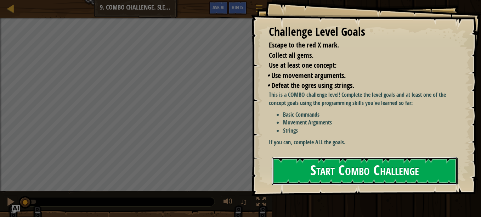
click at [334, 175] on button "Start Combo Challenge" at bounding box center [365, 171] width 186 height 28
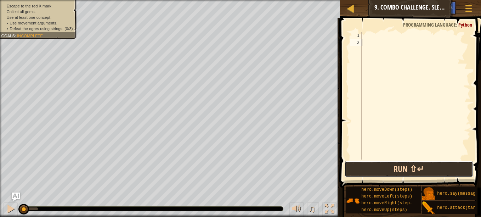
click at [437, 168] on button "Run ⇧↵" at bounding box center [409, 169] width 129 height 16
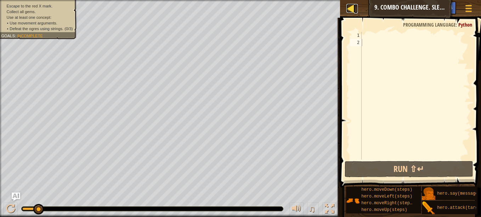
click at [351, 12] on div at bounding box center [351, 8] width 9 height 9
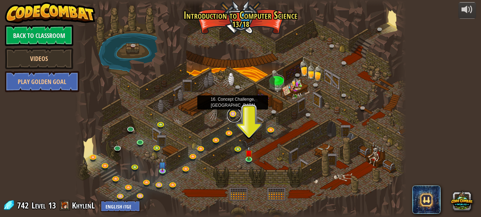
click at [229, 113] on link at bounding box center [234, 115] width 14 height 14
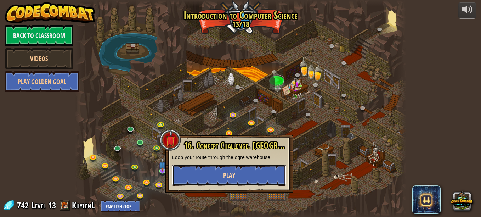
click at [234, 173] on span "Play" at bounding box center [229, 175] width 12 height 9
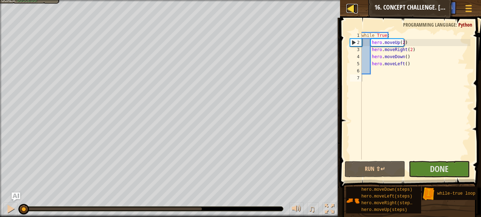
click at [354, 11] on div at bounding box center [351, 8] width 9 height 9
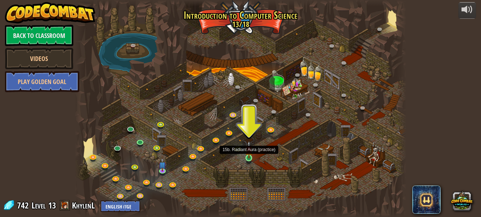
click at [248, 158] on div at bounding box center [249, 158] width 7 height 7
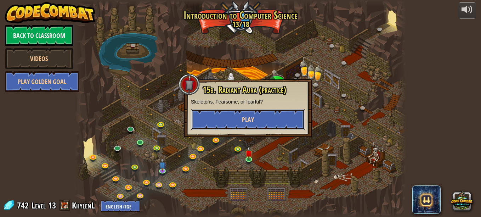
click at [258, 123] on button "Play" at bounding box center [248, 119] width 114 height 21
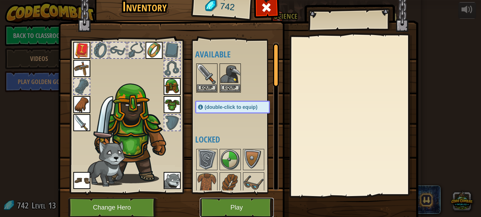
click at [218, 203] on button "Play" at bounding box center [237, 207] width 74 height 19
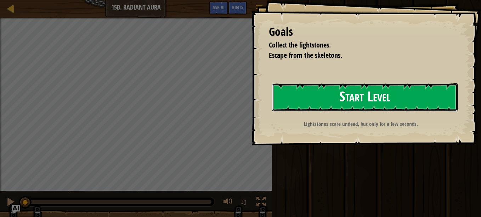
click at [343, 97] on button "Start Level" at bounding box center [365, 97] width 186 height 28
